Goal: Task Accomplishment & Management: Complete application form

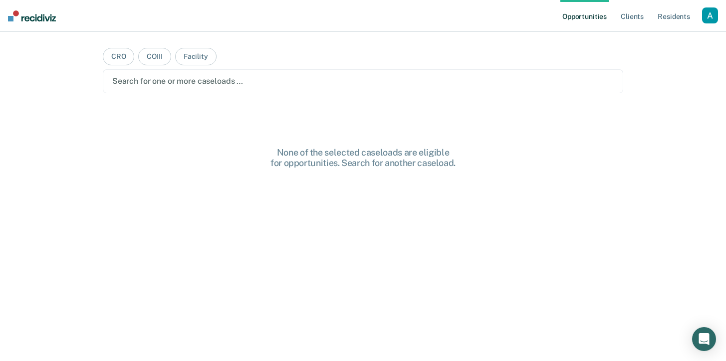
click at [709, 21] on div "button" at bounding box center [710, 15] width 16 height 16
click at [651, 42] on link "Profile" at bounding box center [670, 40] width 80 height 8
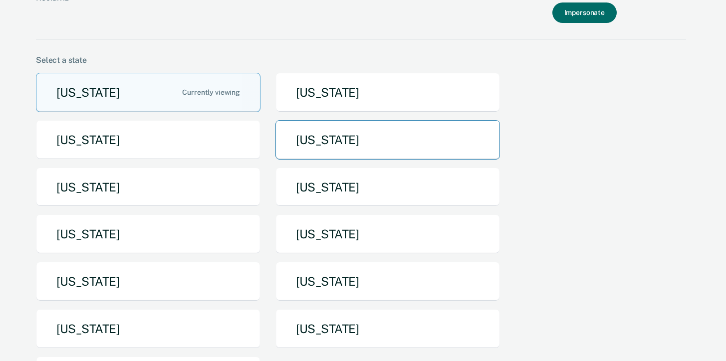
scroll to position [37, 0]
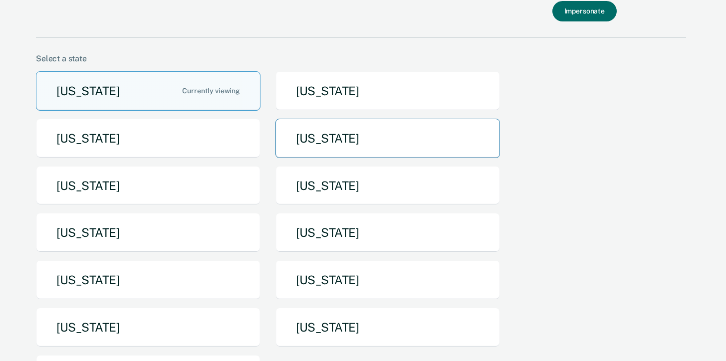
click at [409, 140] on button "[US_STATE]" at bounding box center [388, 138] width 225 height 39
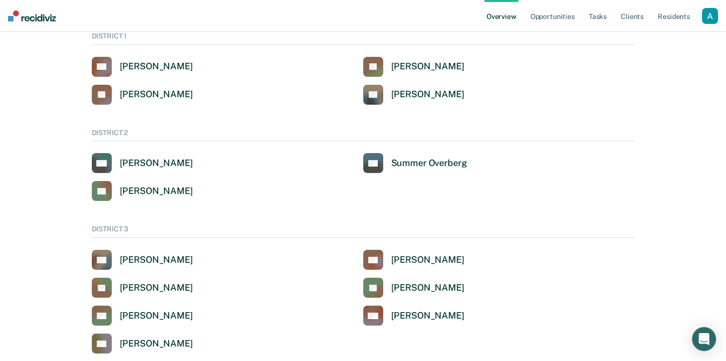
scroll to position [135, 0]
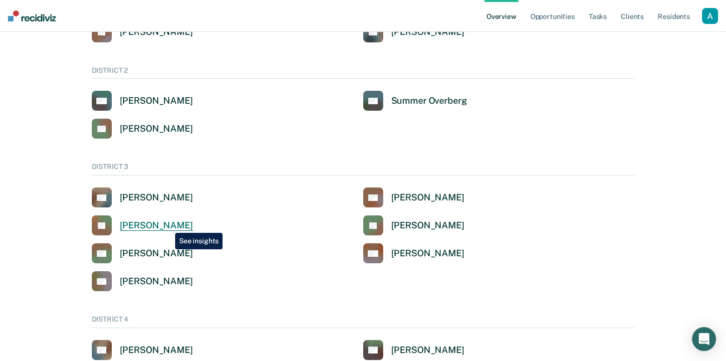
click at [168, 226] on div "[PERSON_NAME]" at bounding box center [156, 225] width 73 height 11
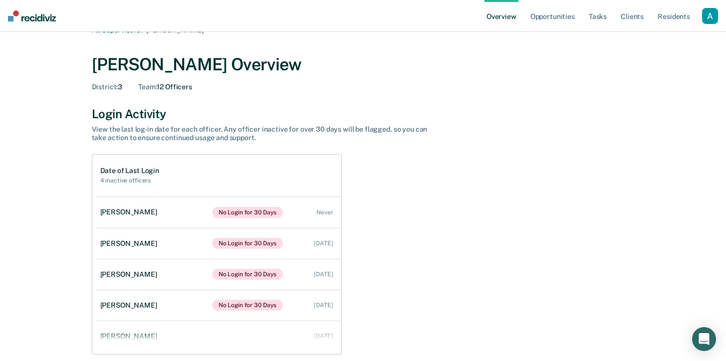
scroll to position [20, 0]
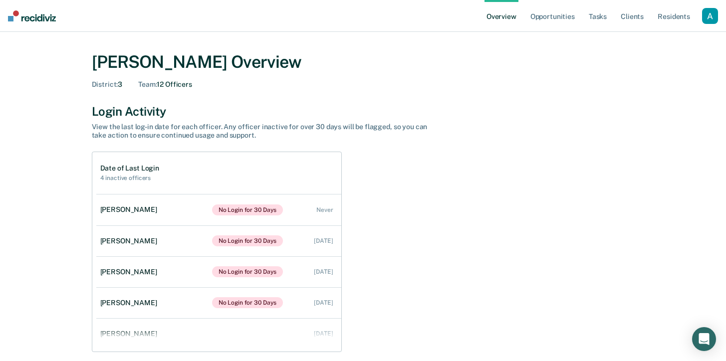
click at [710, 13] on div "button" at bounding box center [710, 16] width 16 height 16
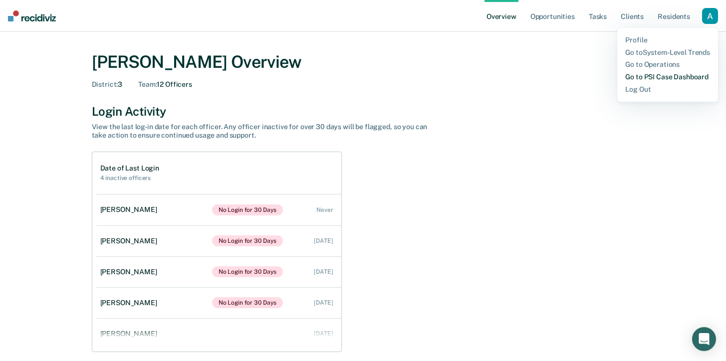
click at [668, 79] on link "Go to PSI Case Dashboard" at bounding box center [668, 77] width 85 height 8
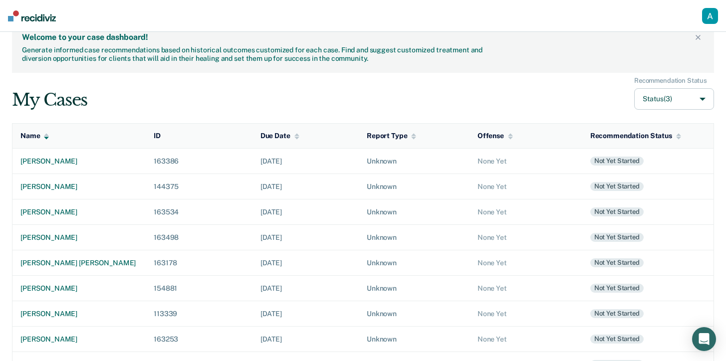
scroll to position [30, 0]
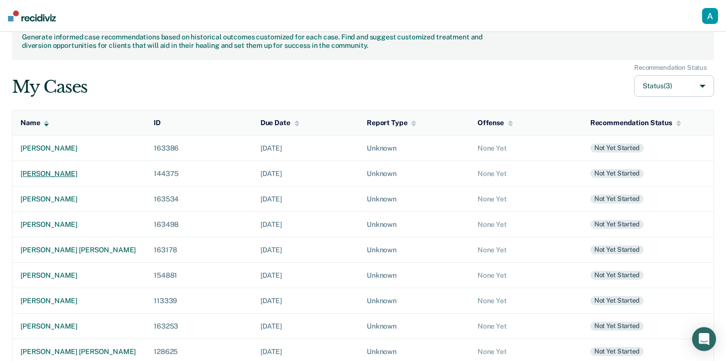
click at [81, 171] on div "[PERSON_NAME]" at bounding box center [78, 174] width 117 height 8
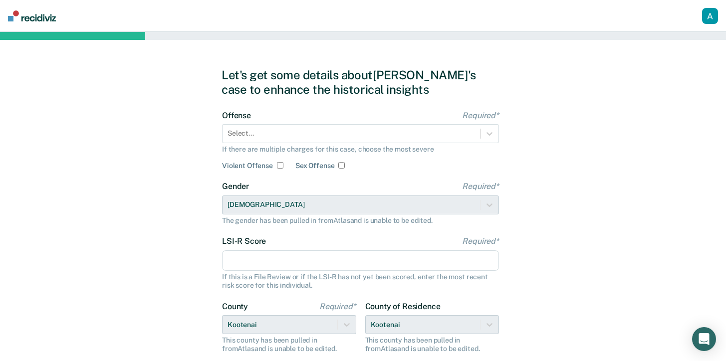
click at [424, 123] on div "Offense Required* Select... If there are multiple charges for this case, choose…" at bounding box center [360, 140] width 277 height 59
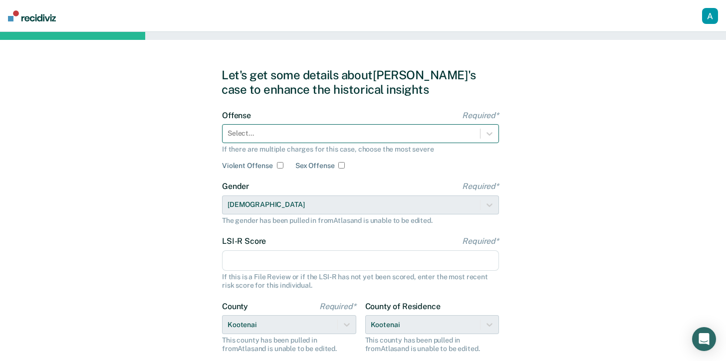
click at [415, 132] on div at bounding box center [352, 133] width 248 height 10
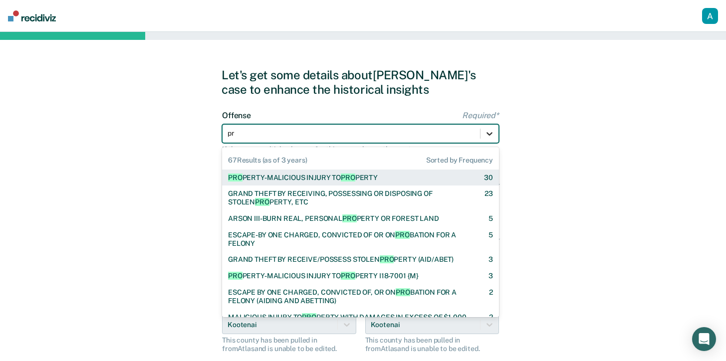
type input "p"
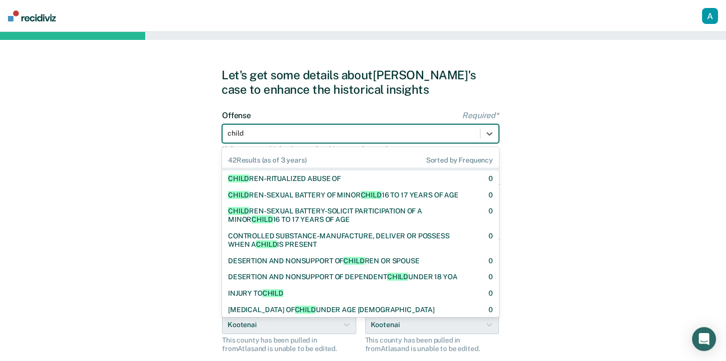
scroll to position [727, 0]
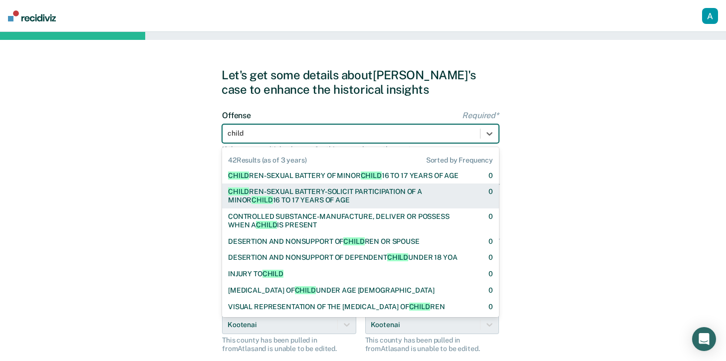
type input "child"
